Goal: Task Accomplishment & Management: Manage account settings

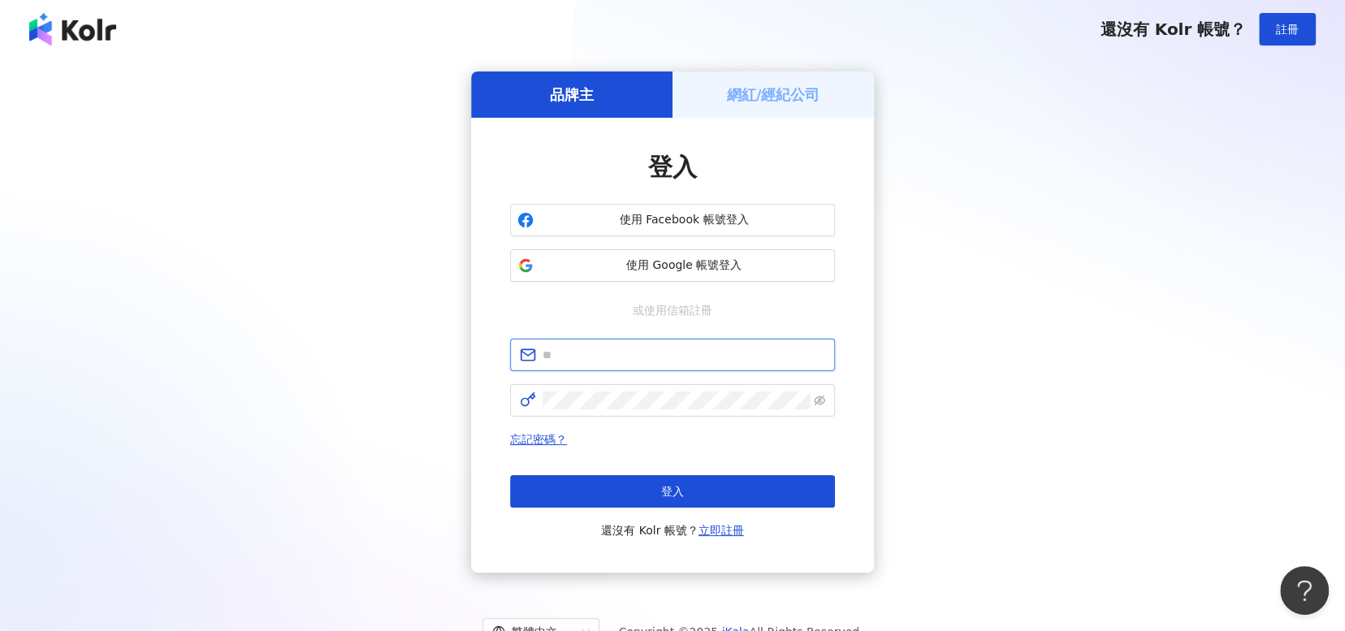
click at [686, 353] on input "text" at bounding box center [684, 355] width 283 height 18
type input "**********"
click button "登入" at bounding box center [672, 491] width 325 height 32
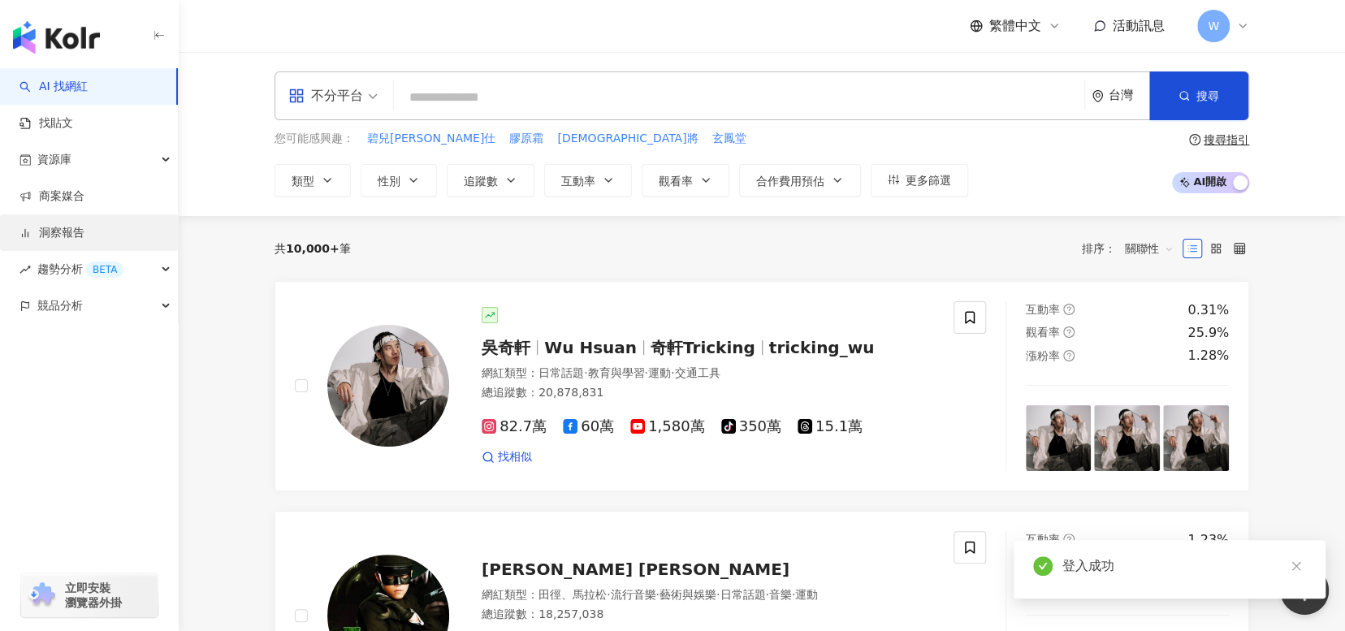
click at [84, 232] on link "洞察報告" at bounding box center [51, 233] width 65 height 16
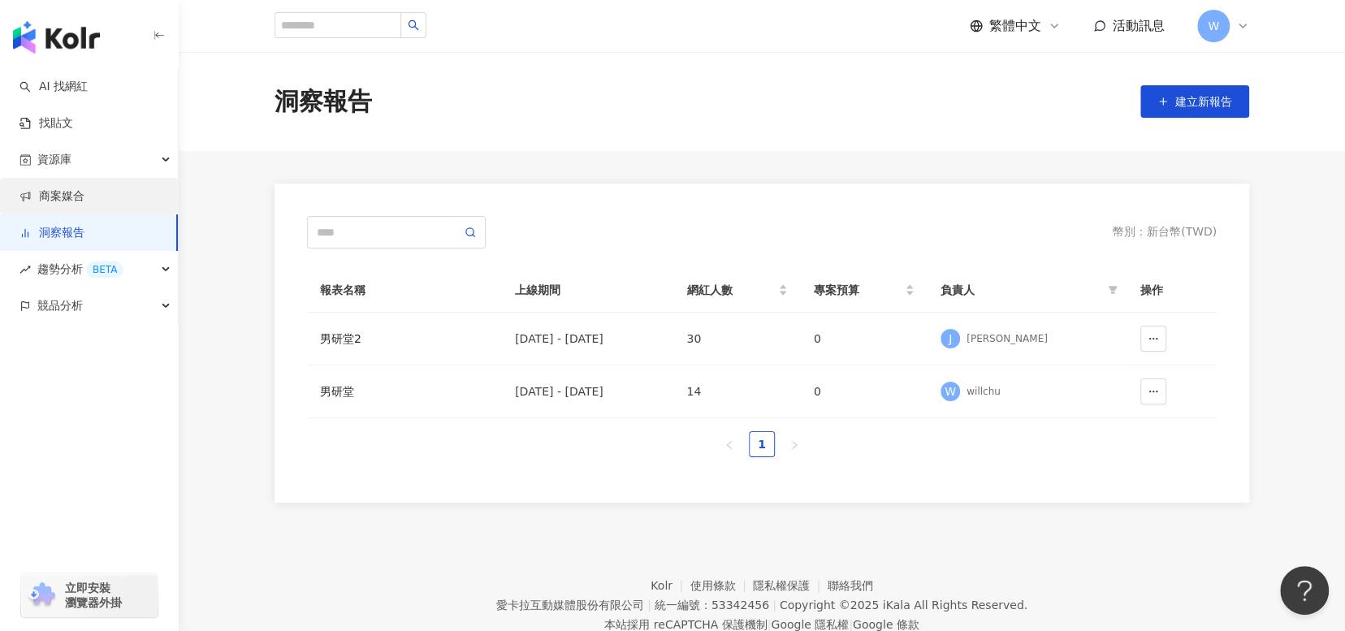
click at [84, 204] on link "商案媒合" at bounding box center [51, 196] width 65 height 16
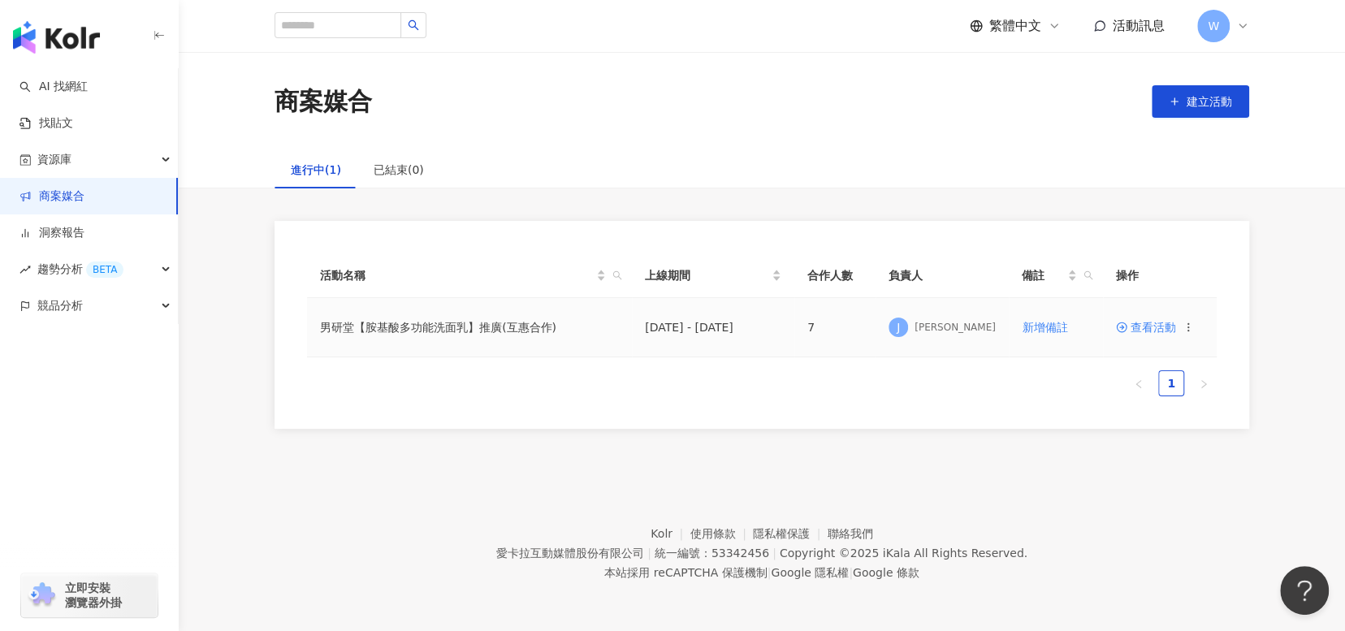
click at [1159, 329] on span "查看活動" at bounding box center [1146, 327] width 60 height 11
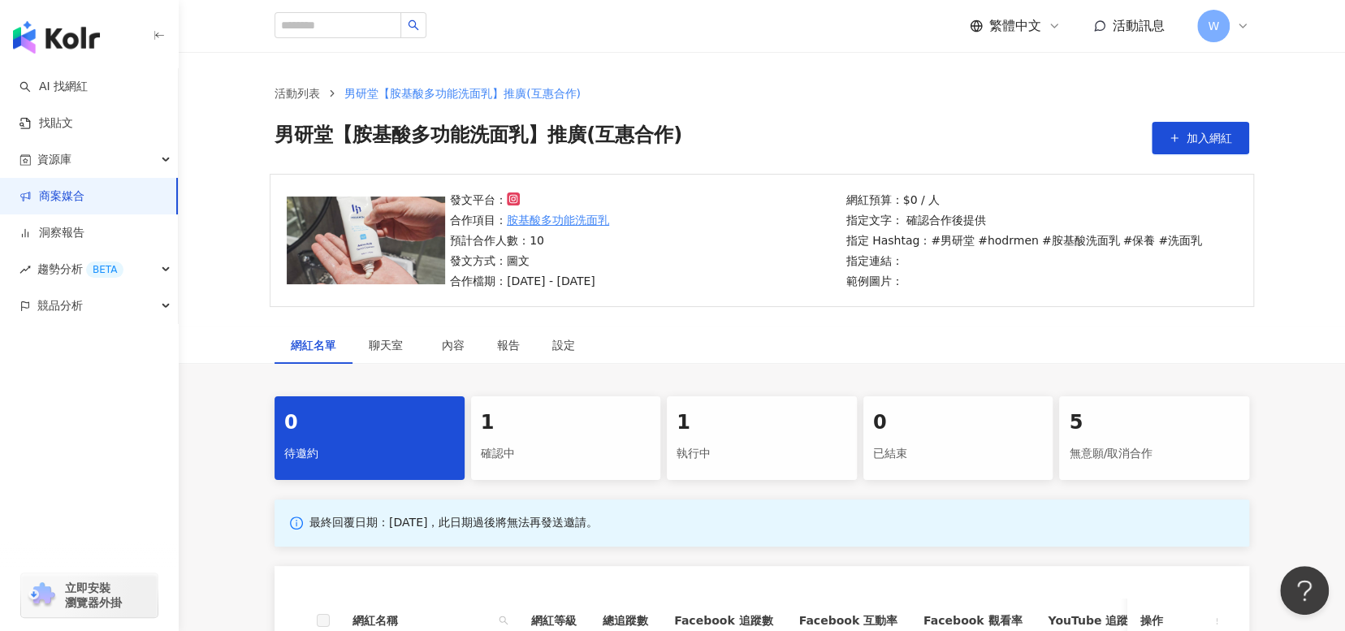
click at [1115, 27] on span "活動訊息" at bounding box center [1139, 25] width 52 height 15
click at [948, 91] on ol "活動列表 男研堂【胺基酸多功能洗面乳】推廣(互惠合作)" at bounding box center [762, 93] width 975 height 18
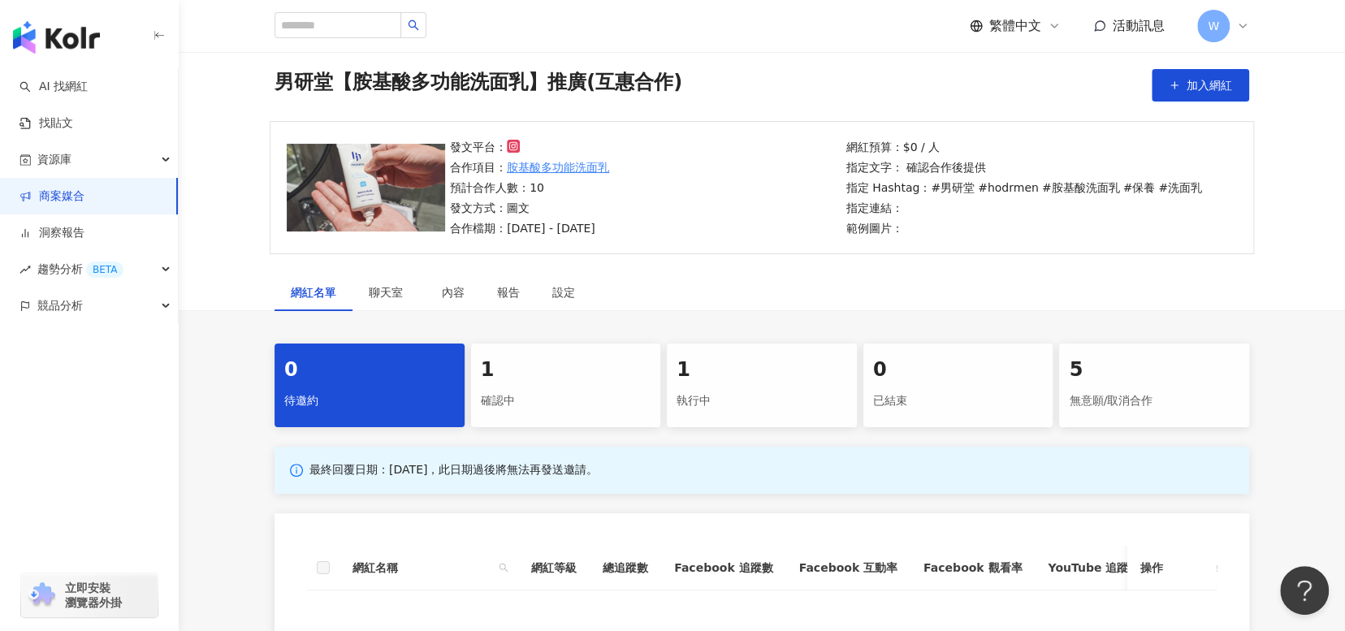
scroll to position [162, 0]
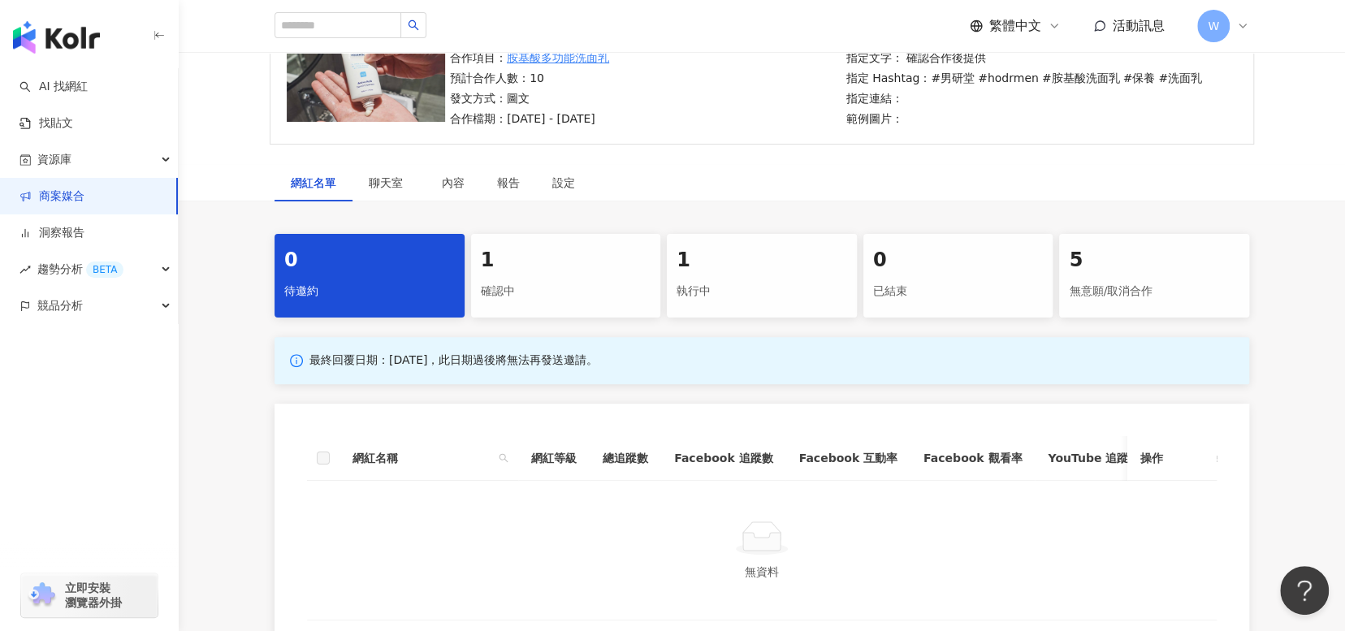
click at [557, 269] on div "1" at bounding box center [566, 261] width 171 height 28
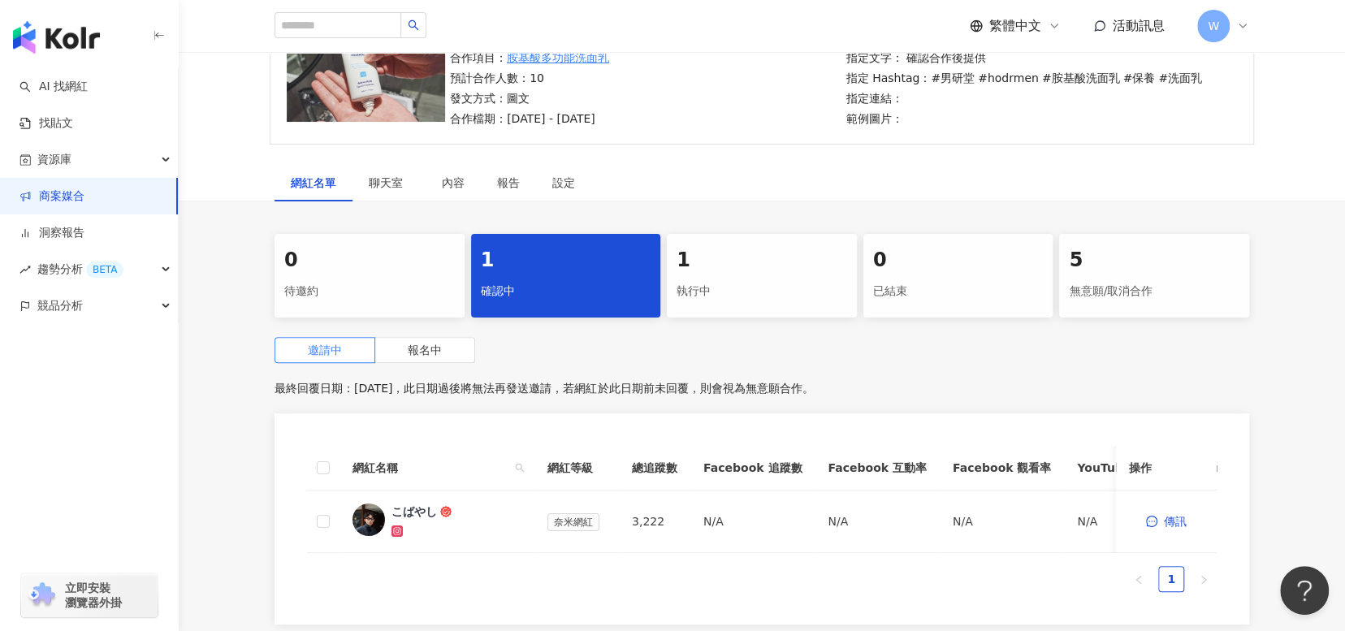
click at [713, 269] on div "1" at bounding box center [762, 261] width 171 height 28
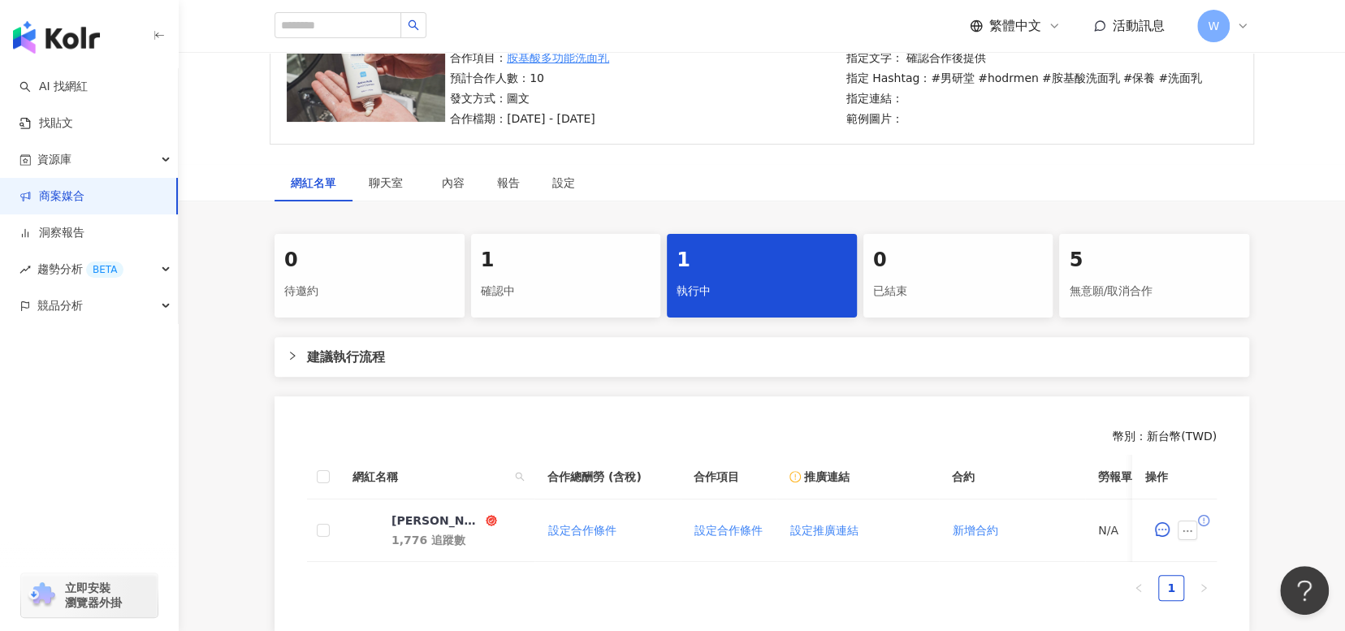
scroll to position [325, 0]
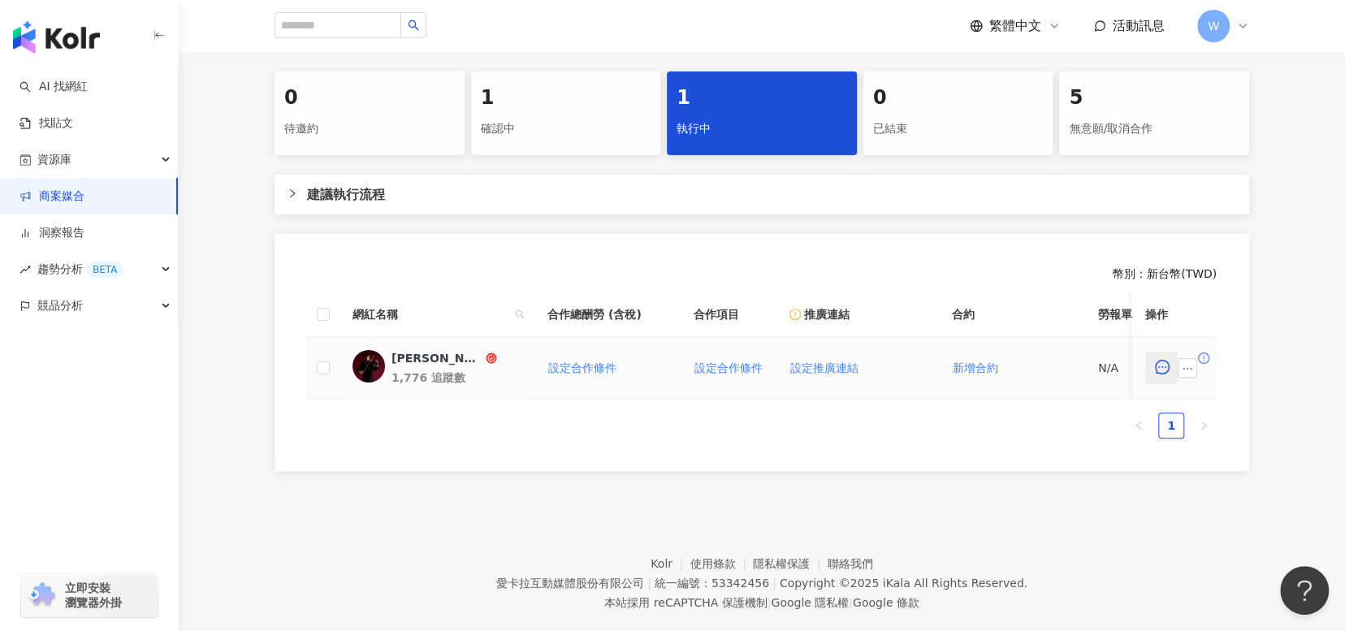
click at [1165, 368] on icon "message" at bounding box center [1162, 367] width 15 height 15
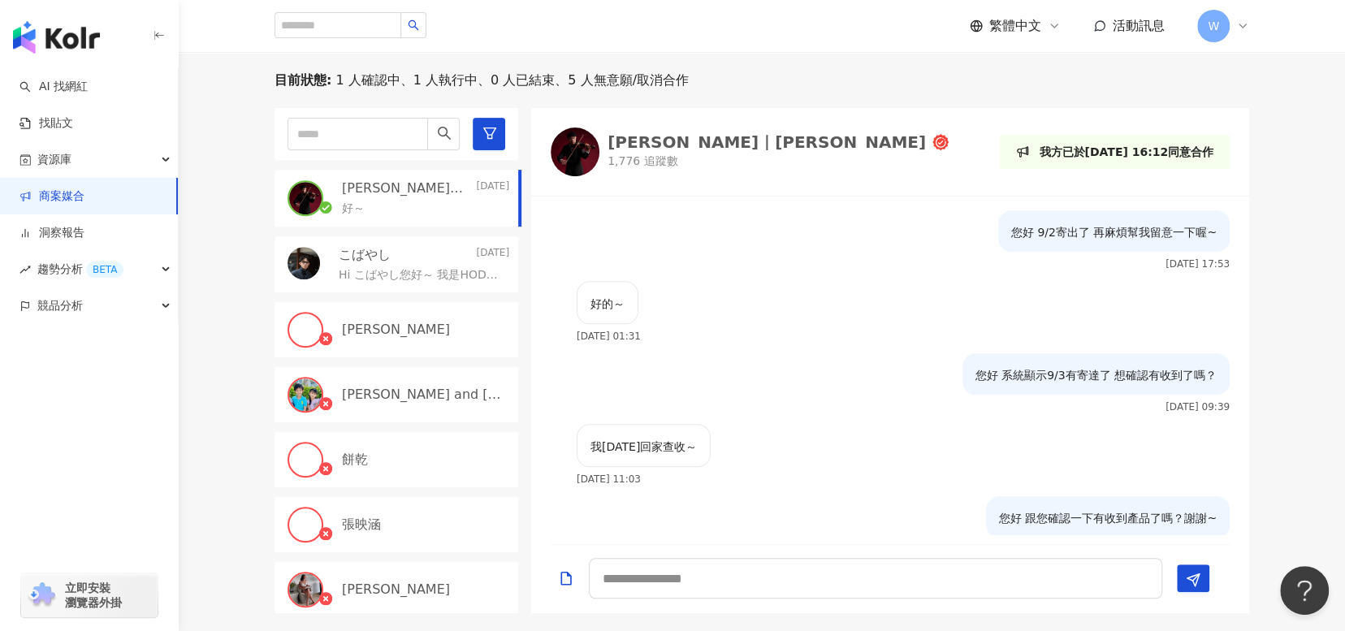
scroll to position [1170, 0]
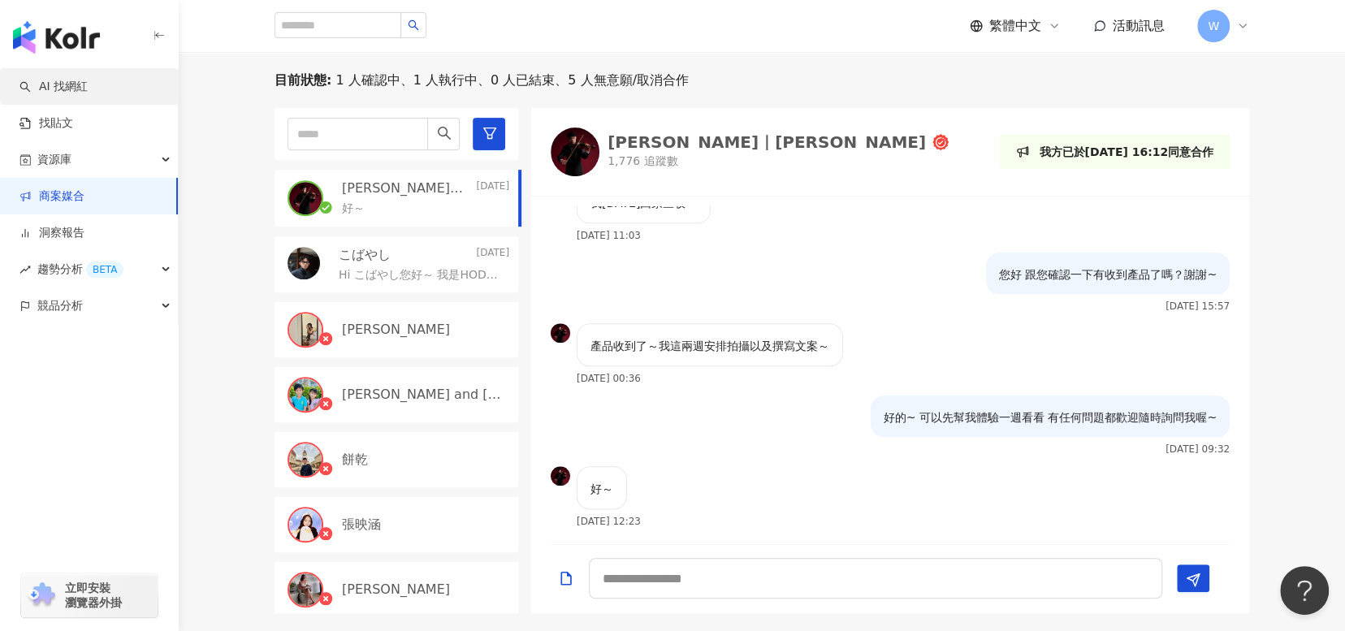
click at [88, 95] on link "AI 找網紅" at bounding box center [53, 87] width 68 height 16
